Goal: Contribute content: Contribute content

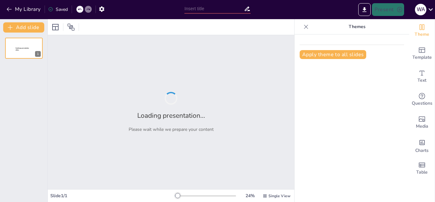
type input "Project Life Cycle"
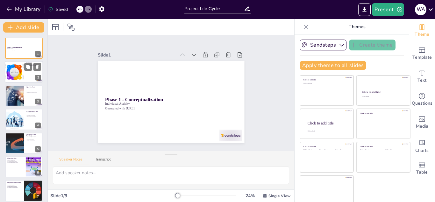
click at [26, 76] on div at bounding box center [24, 72] width 38 height 22
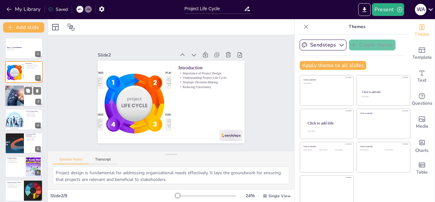
click at [24, 91] on div at bounding box center [14, 96] width 30 height 22
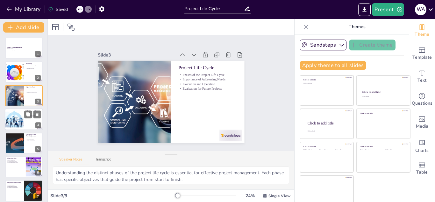
click at [14, 122] on div at bounding box center [14, 119] width 38 height 22
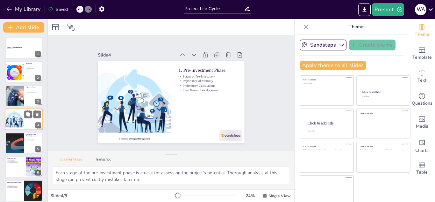
scroll to position [2, 0]
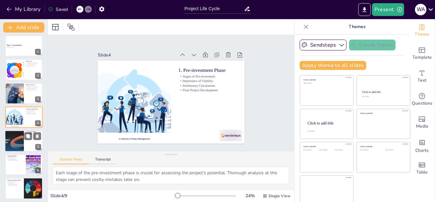
click at [17, 139] on div at bounding box center [14, 141] width 41 height 22
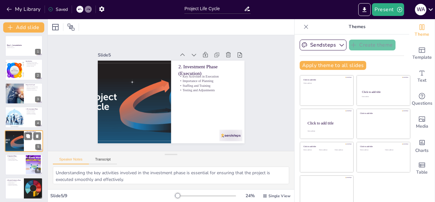
scroll to position [26, 0]
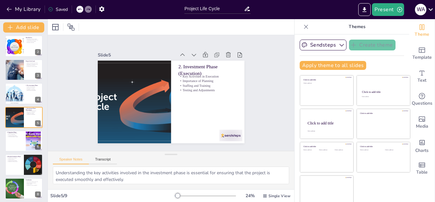
click at [18, 154] on div "Phase 1 - Conceptualization Individual Activity Generated with Sendsteps.ai 1 I…" at bounding box center [23, 117] width 47 height 211
click at [15, 165] on div at bounding box center [24, 165] width 38 height 22
type textarea "Verifying the success of a project ensures accountability and helps stakeholder…"
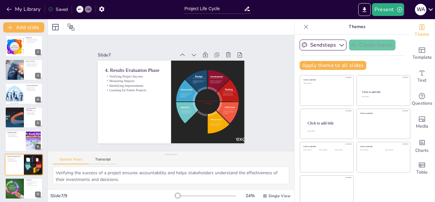
scroll to position [52, 0]
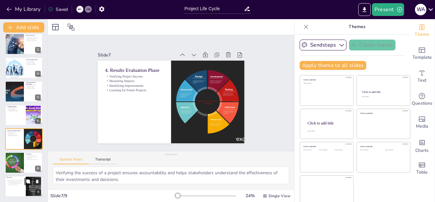
click at [18, 185] on p "[PERSON_NAME] (2007). Fundamentals of Project Management. Third Edition. Pages …" at bounding box center [15, 182] width 17 height 6
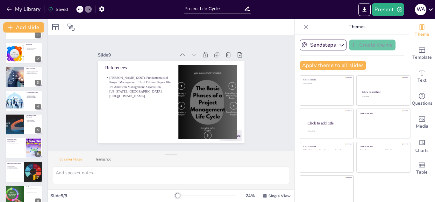
scroll to position [0, 0]
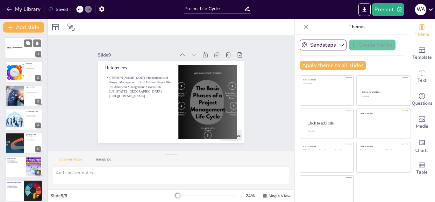
click at [11, 48] on p "Individual Activity" at bounding box center [24, 48] width 34 height 1
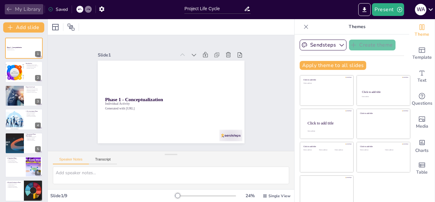
click at [9, 13] on button "My Library" at bounding box center [24, 9] width 39 height 10
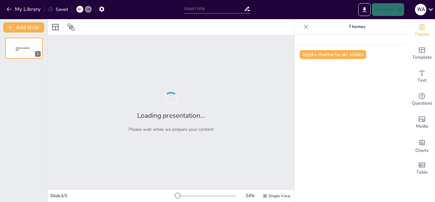
type input "Project Life Cycle"
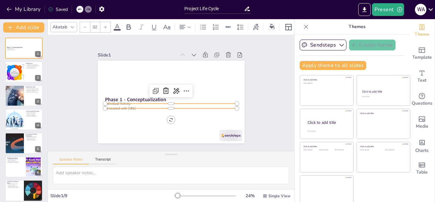
click at [125, 107] on div "Phase 1 - Conceptualization Individual Activity Generated with [URL]" at bounding box center [178, 87] width 153 height 167
click at [125, 106] on div at bounding box center [178, 76] width 123 height 58
click at [125, 104] on p "Individual Activity" at bounding box center [162, 84] width 92 height 101
click at [125, 103] on p "Individual Activity" at bounding box center [167, 80] width 127 height 45
click at [6, 8] on icon "button" at bounding box center [9, 9] width 6 height 6
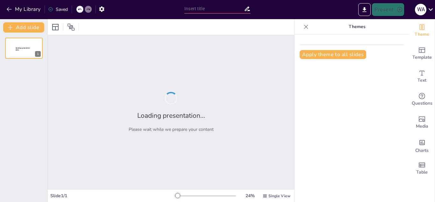
type input "Project Life Cycle"
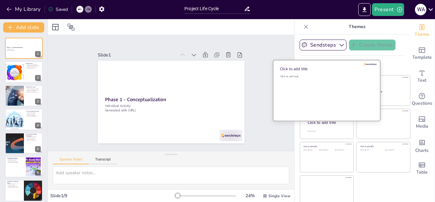
click at [323, 83] on div "Click to add text" at bounding box center [325, 94] width 91 height 39
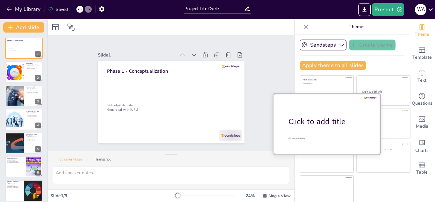
click at [320, 130] on div at bounding box center [326, 123] width 107 height 60
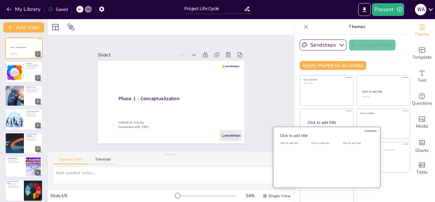
click at [319, 155] on div "Click to add text" at bounding box center [325, 160] width 29 height 39
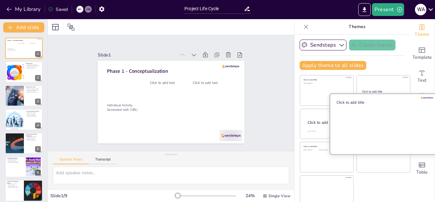
click at [368, 108] on div at bounding box center [383, 123] width 107 height 60
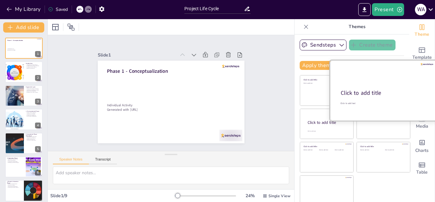
click at [364, 90] on div "Click to add title" at bounding box center [383, 93] width 84 height 8
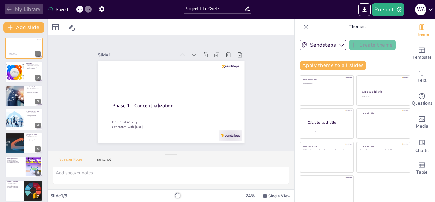
click at [8, 9] on icon "button" at bounding box center [9, 9] width 6 height 6
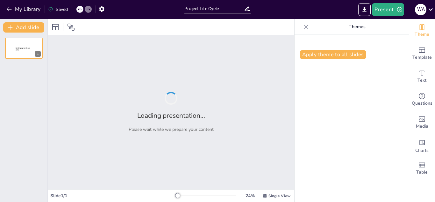
type input "Project Life Cycle"
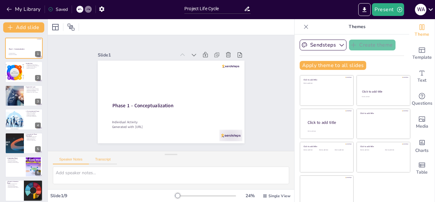
click at [108, 160] on button "Transcript" at bounding box center [103, 160] width 28 height 7
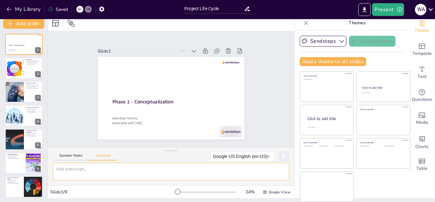
click at [82, 175] on textarea at bounding box center [171, 171] width 236 height 18
type textarea "k"
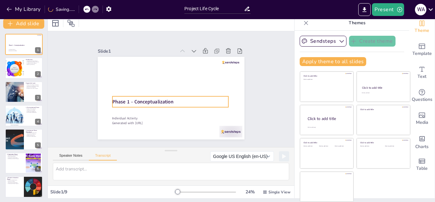
click at [155, 89] on strong "Phase 1 - Conceptualization" at bounding box center [167, 58] width 25 height 60
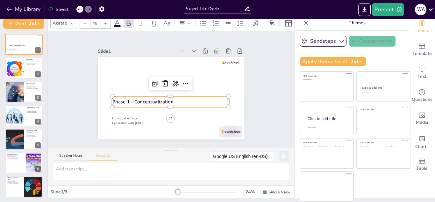
click at [155, 91] on strong "Phase 1 - Conceptualization" at bounding box center [158, 60] width 7 height 61
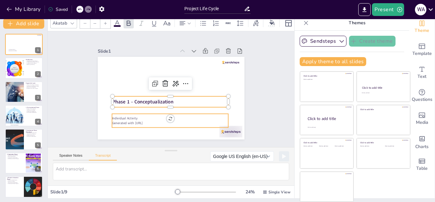
type input "32"
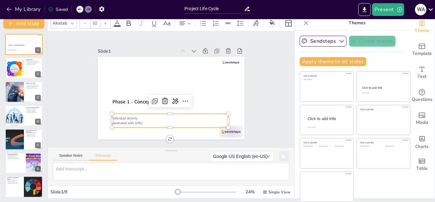
click at [126, 116] on p "Individual Activity" at bounding box center [170, 118] width 116 height 5
click at [191, 115] on p "Individual Activity" at bounding box center [199, 93] width 17 height 116
click at [64, 79] on div "Slide 1 Phase 1 - Conceptualization Individual Activity Generated with [URL] Sl…" at bounding box center [170, 88] width 271 height 223
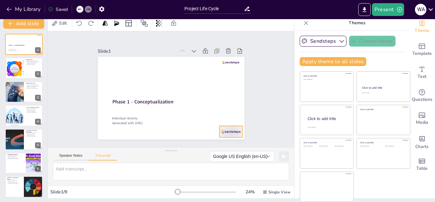
click at [220, 135] on div at bounding box center [220, 143] width 25 height 16
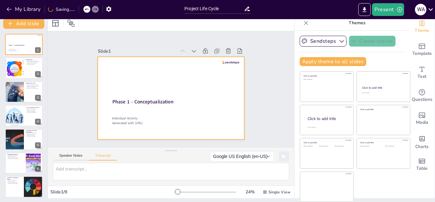
click at [228, 90] on div at bounding box center [236, 95] width 17 height 11
